Goal: Task Accomplishment & Management: Complete application form

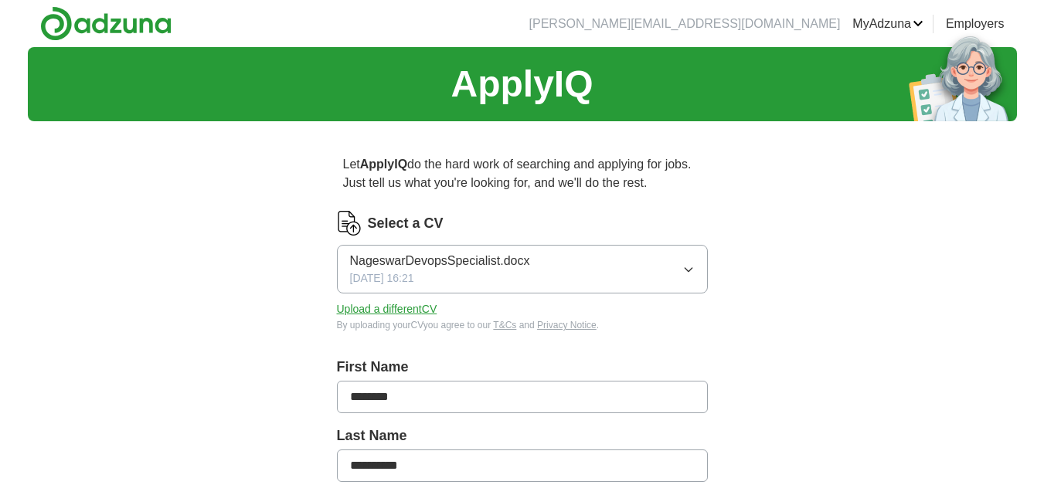
click at [685, 268] on icon "button" at bounding box center [688, 270] width 7 height 4
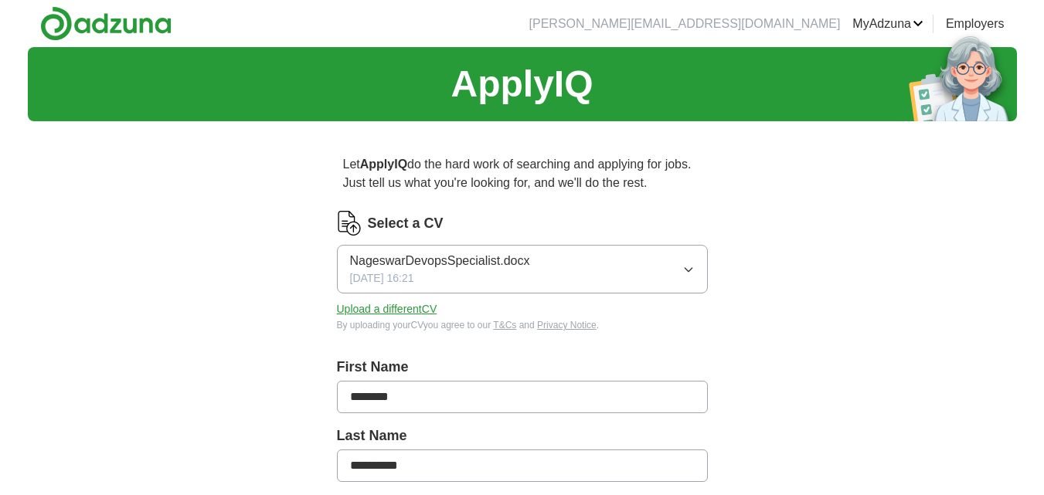
click at [420, 308] on button "Upload a different CV" at bounding box center [387, 309] width 100 height 16
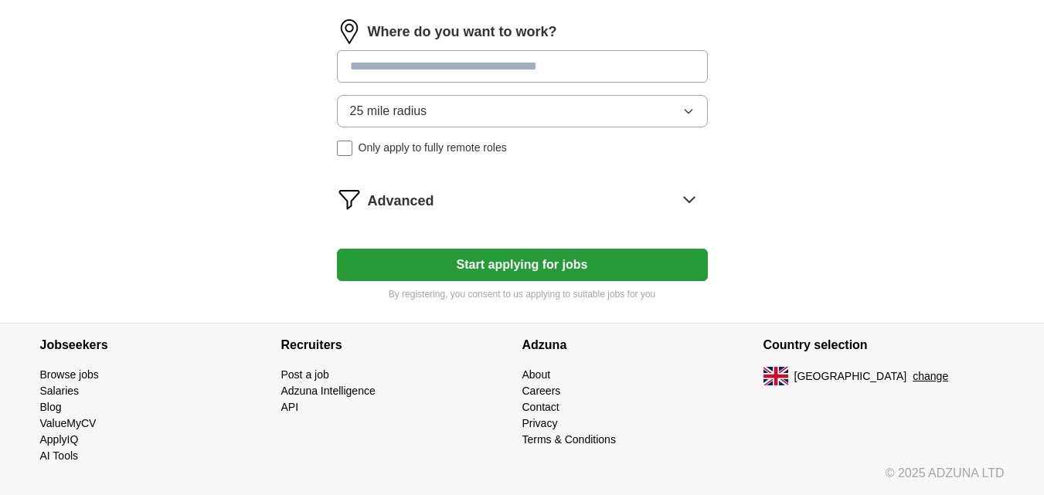
scroll to position [417, 0]
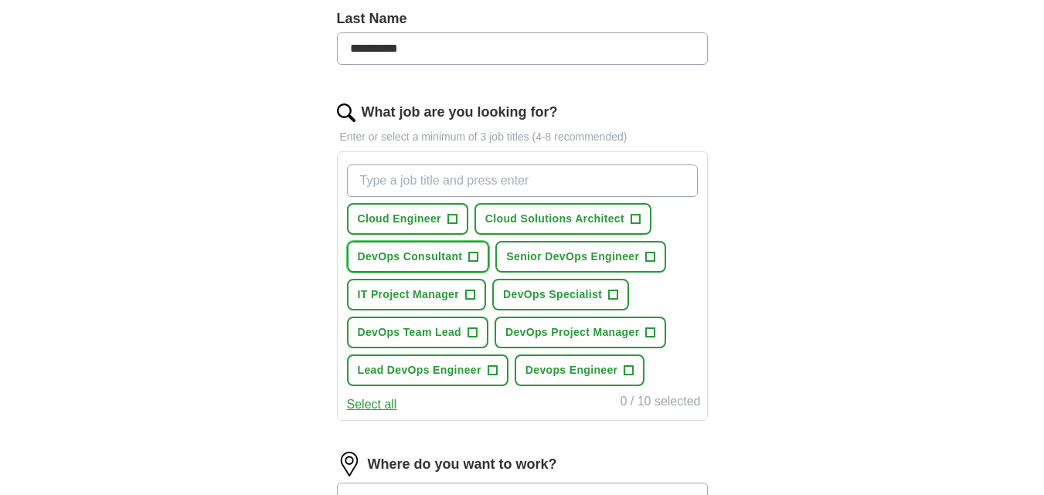
click at [478, 255] on span "+" at bounding box center [473, 257] width 9 height 12
click at [601, 260] on span "Senior DevOps Engineer" at bounding box center [572, 257] width 133 height 16
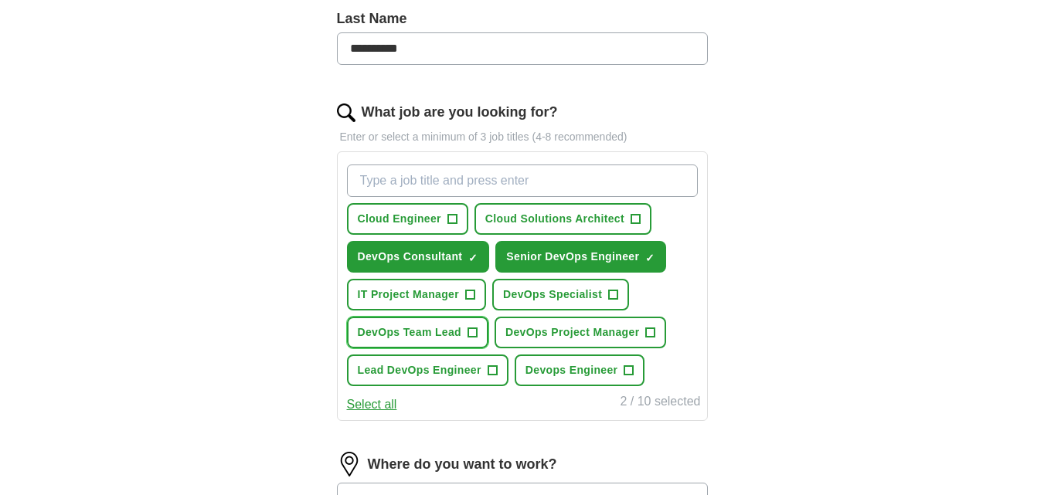
click at [403, 338] on span "DevOps Team Lead" at bounding box center [410, 333] width 104 height 16
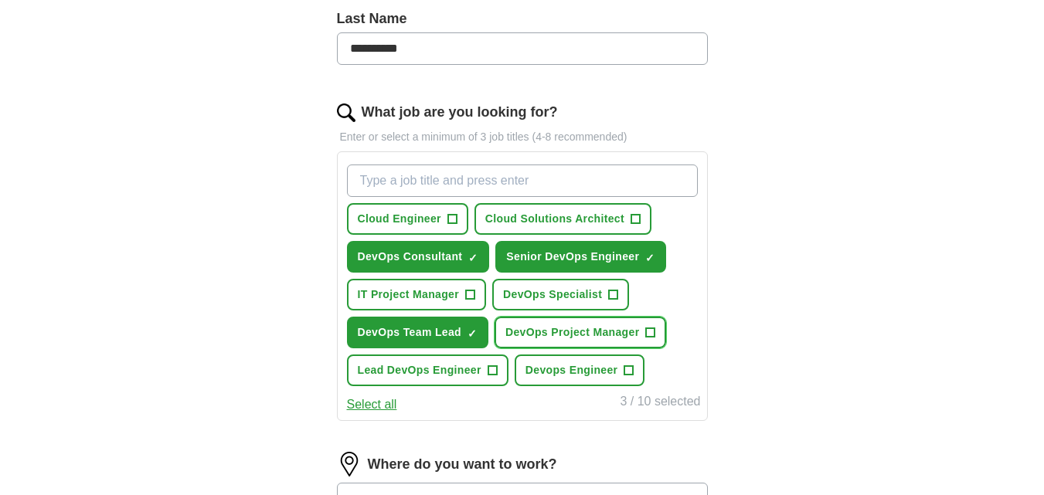
click at [540, 334] on span "DevOps Project Manager" at bounding box center [572, 333] width 134 height 16
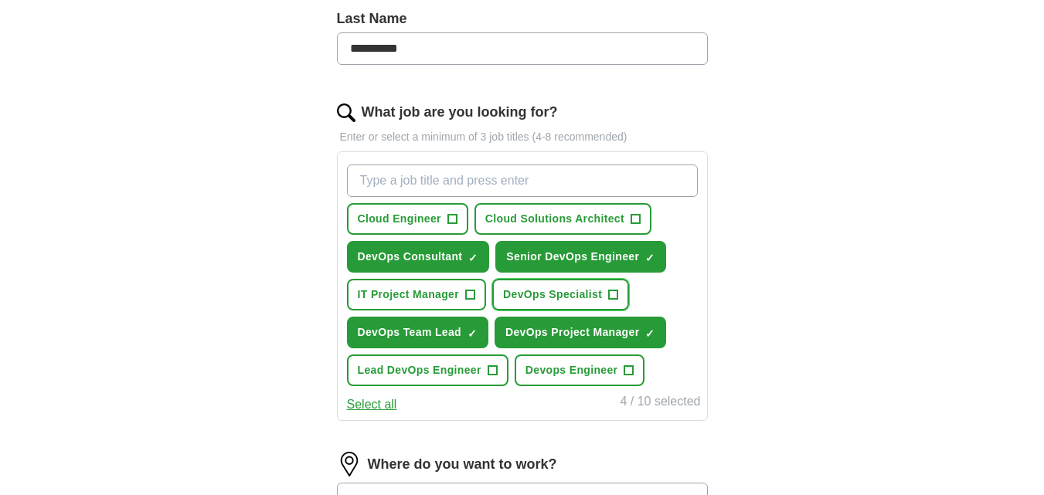
click at [553, 306] on button "DevOps Specialist +" at bounding box center [560, 295] width 137 height 32
click at [452, 368] on span "Lead DevOps Engineer" at bounding box center [420, 370] width 124 height 16
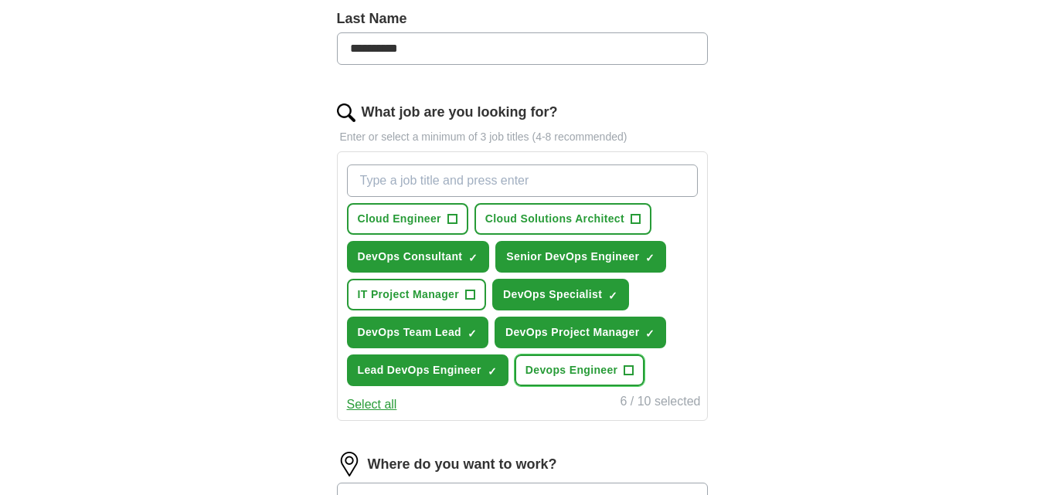
click at [564, 370] on span "Devops Engineer" at bounding box center [571, 370] width 93 height 16
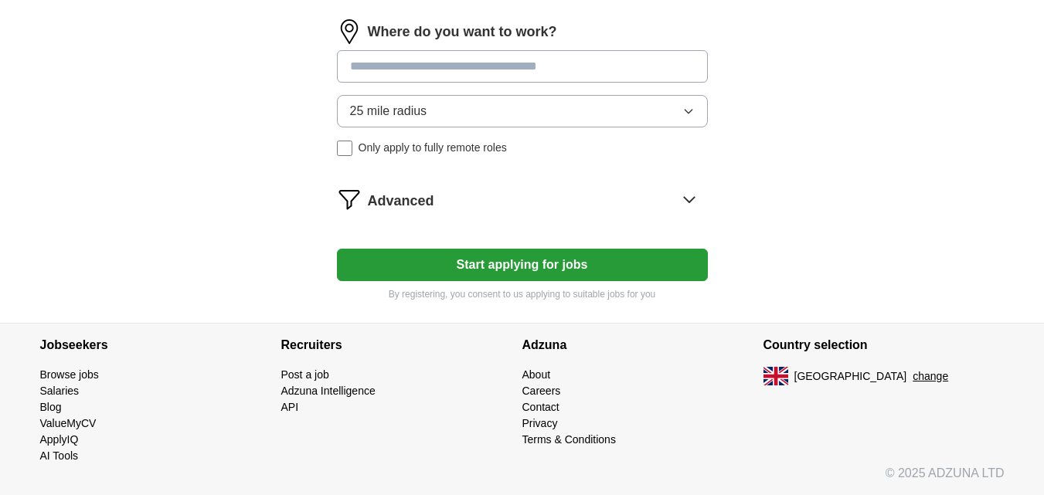
click at [492, 66] on input at bounding box center [522, 66] width 371 height 32
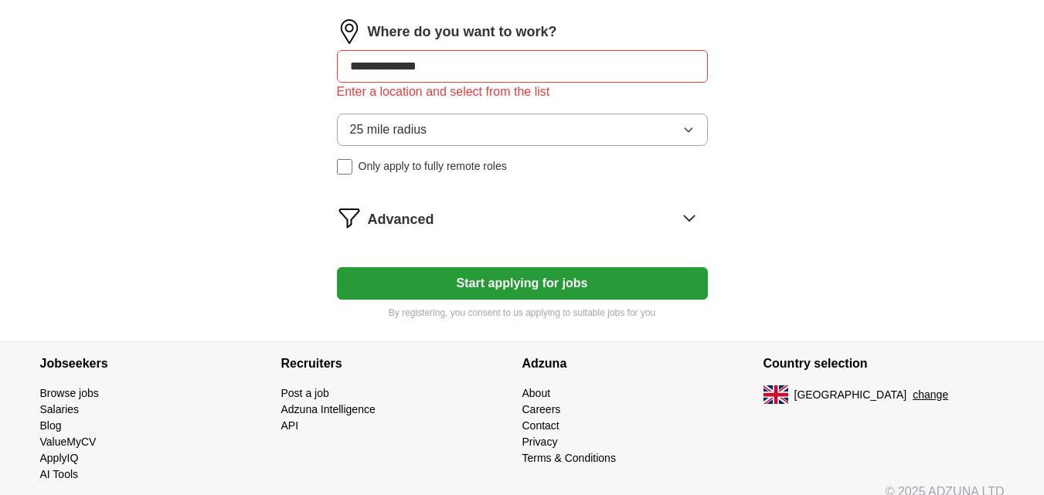
click at [476, 70] on input "**********" at bounding box center [522, 66] width 371 height 32
type input "*"
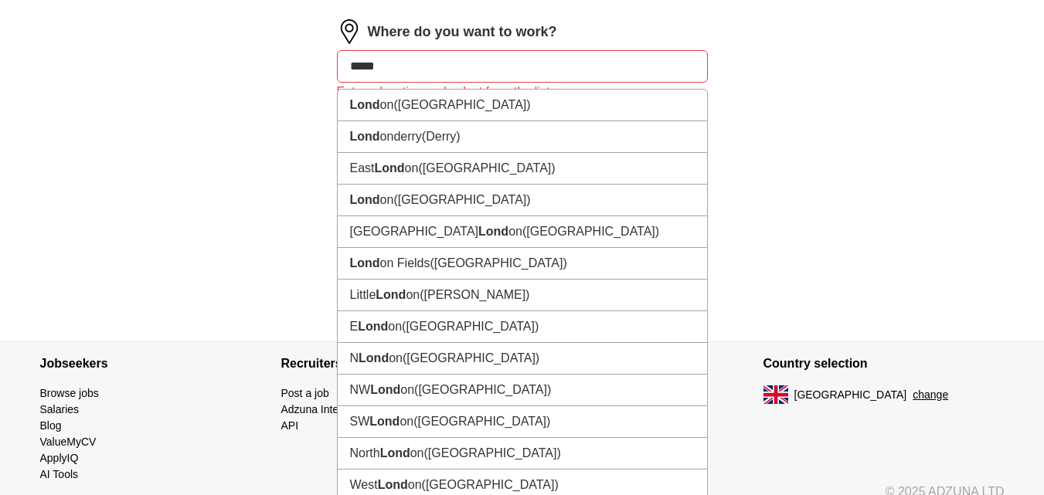
type input "******"
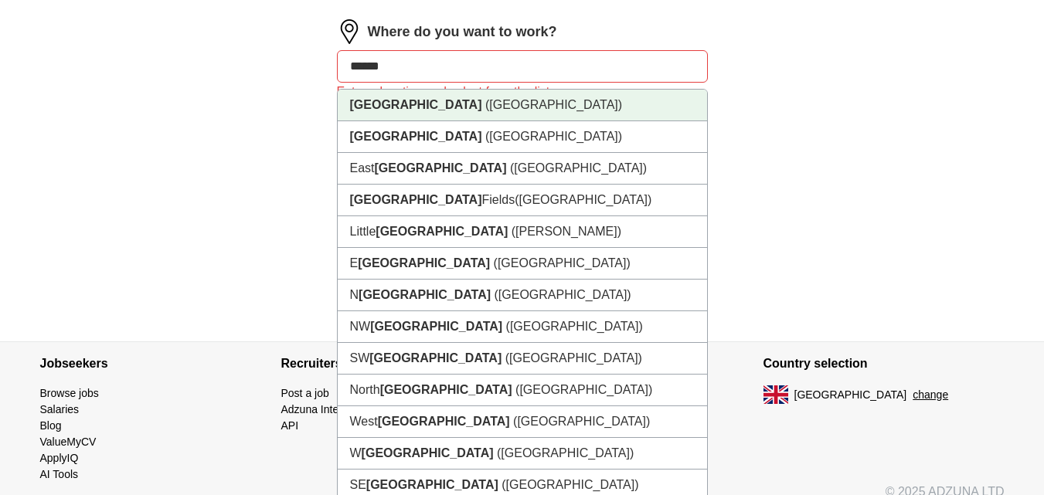
click at [452, 106] on li "[GEOGRAPHIC_DATA] ([GEOGRAPHIC_DATA])" at bounding box center [522, 106] width 369 height 32
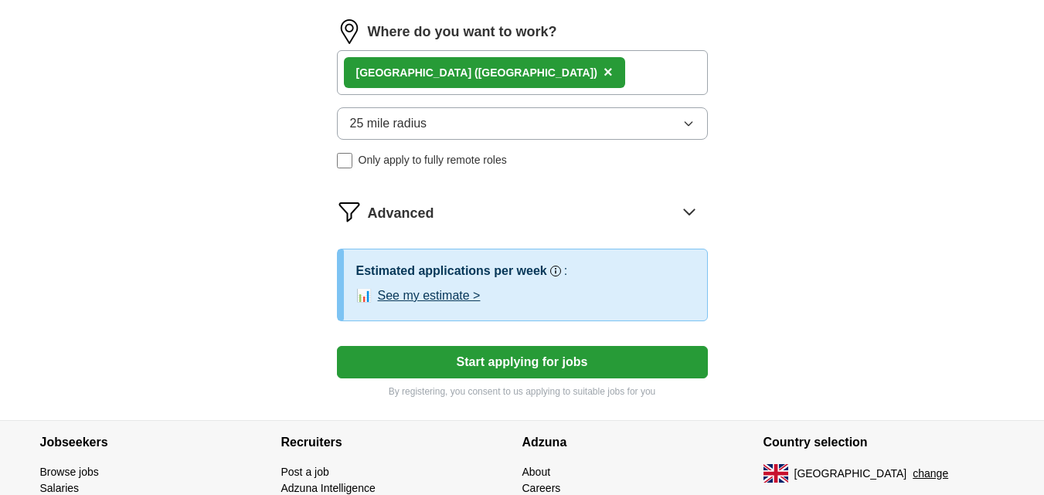
click at [565, 366] on button "Start applying for jobs" at bounding box center [522, 362] width 371 height 32
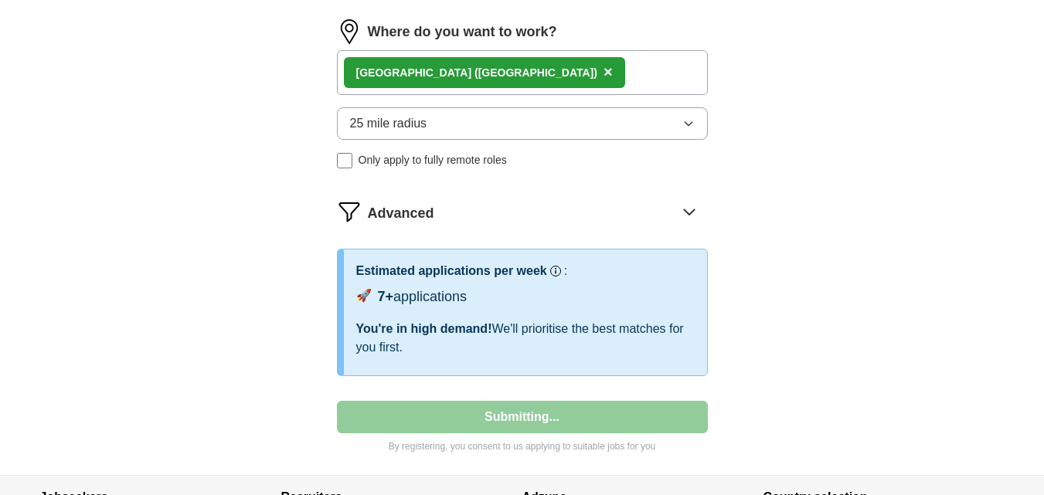
select select "**"
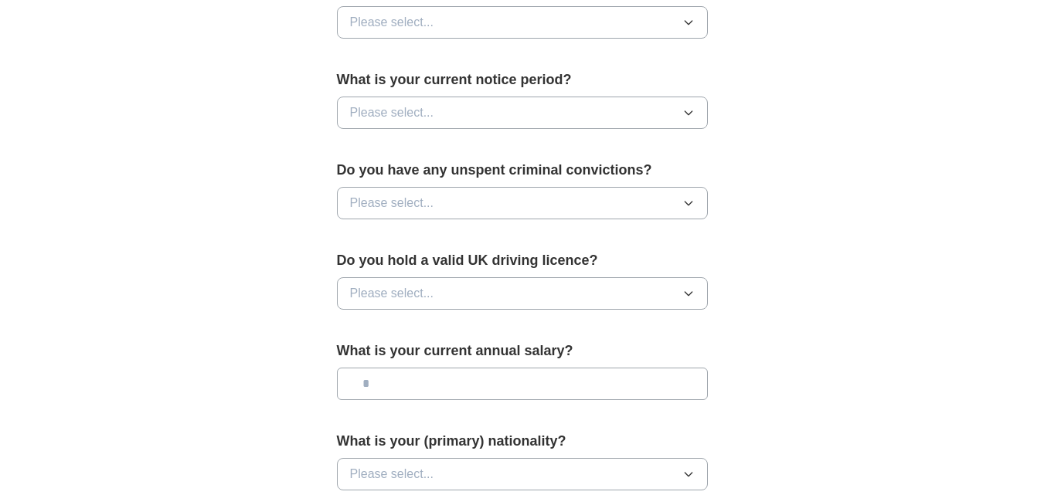
scroll to position [78, 0]
